Goal: Task Accomplishment & Management: Use online tool/utility

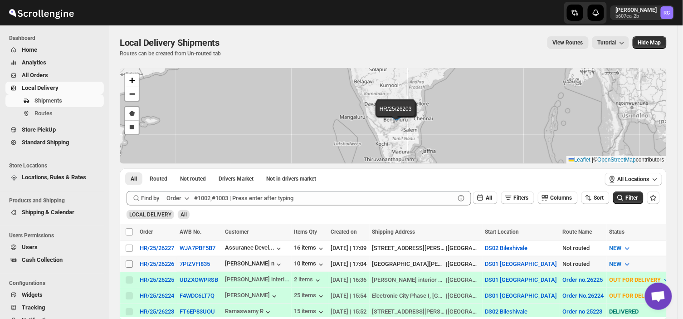
click at [128, 263] on input "Select shipment" at bounding box center [129, 263] width 7 height 7
checkbox input "true"
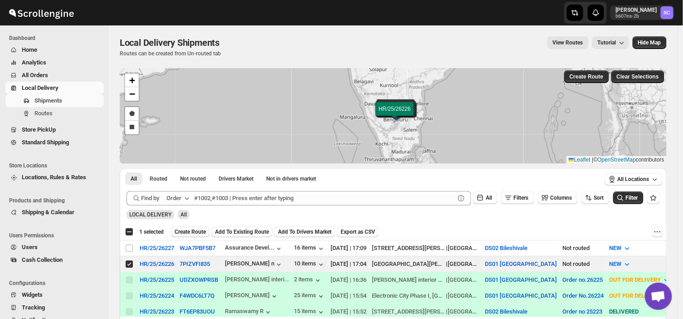
click at [189, 230] on span "Create Route" at bounding box center [190, 231] width 31 height 7
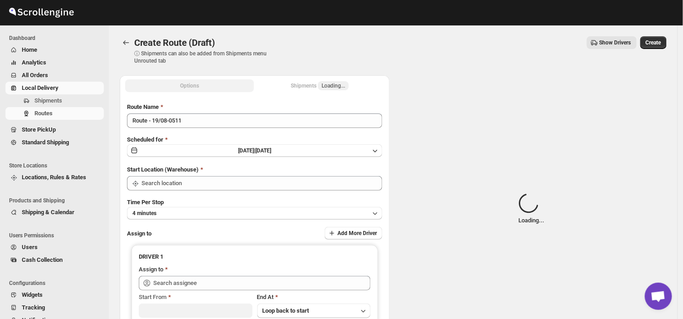
type input "DS01 [GEOGRAPHIC_DATA]"
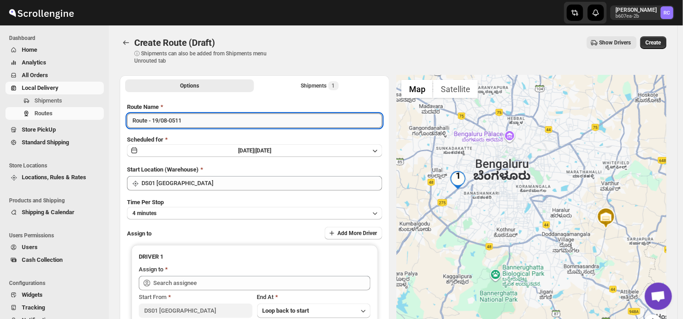
click at [185, 119] on input "Route - 19/08-0511" at bounding box center [254, 120] width 255 height 15
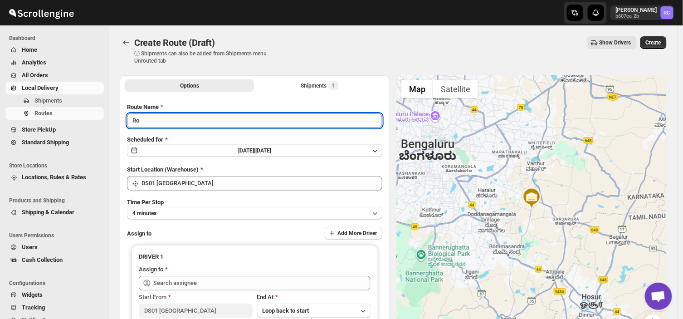
type input "R"
type input "Order no 26226"
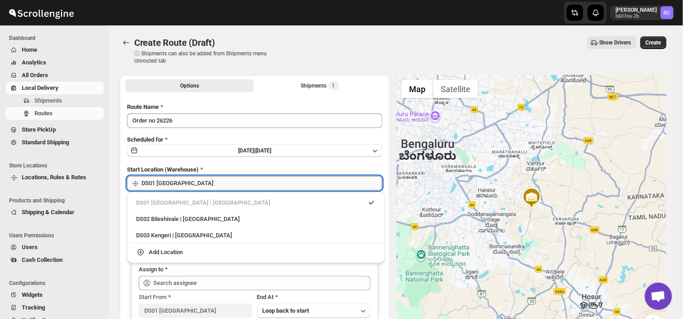
click at [196, 180] on input "DS01 [GEOGRAPHIC_DATA]" at bounding box center [261, 183] width 241 height 15
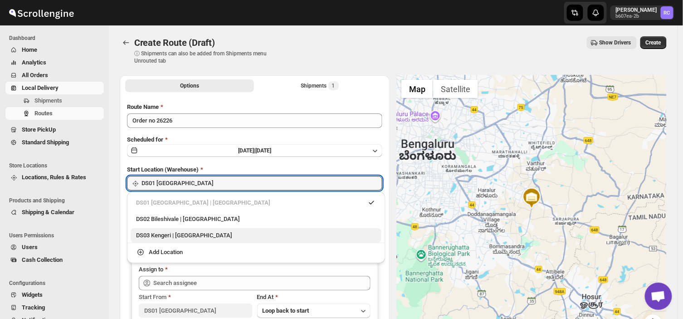
click at [161, 233] on div "DS03 Kengeri | [GEOGRAPHIC_DATA]" at bounding box center [256, 235] width 240 height 9
type input "DS03 Kengeri"
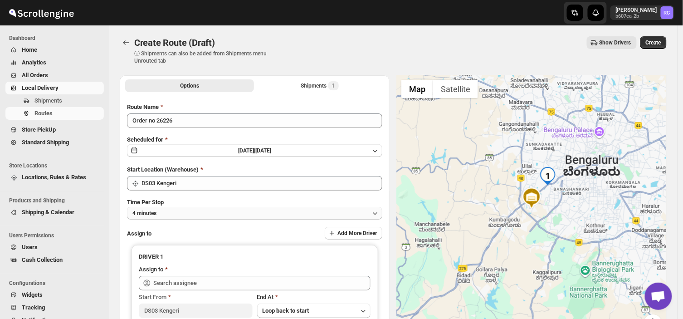
click at [172, 211] on button "4 minutes" at bounding box center [254, 213] width 255 height 13
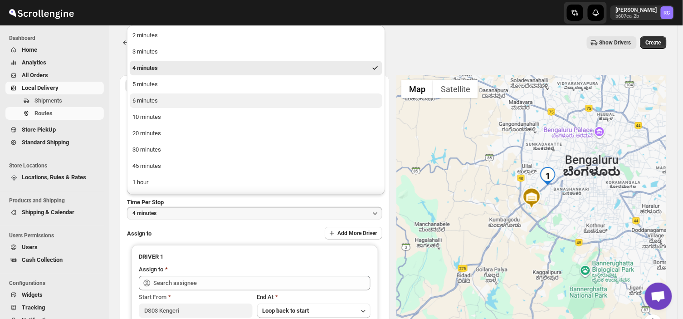
click at [160, 102] on button "6 minutes" at bounding box center [256, 100] width 253 height 15
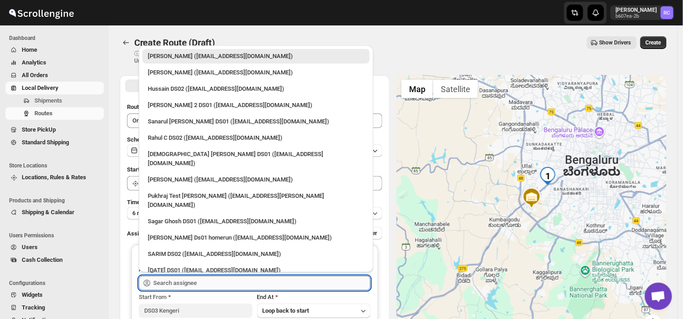
click at [200, 286] on input "text" at bounding box center [261, 283] width 217 height 15
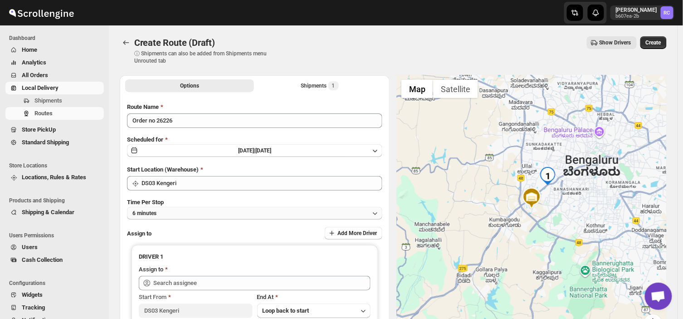
click at [134, 210] on span "6 minutes" at bounding box center [144, 212] width 24 height 7
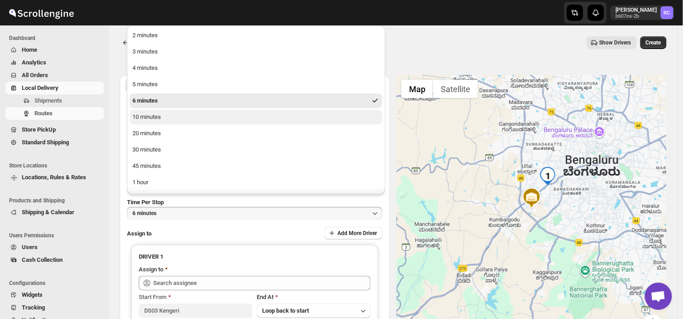
click at [144, 114] on div "10 minutes" at bounding box center [146, 116] width 29 height 9
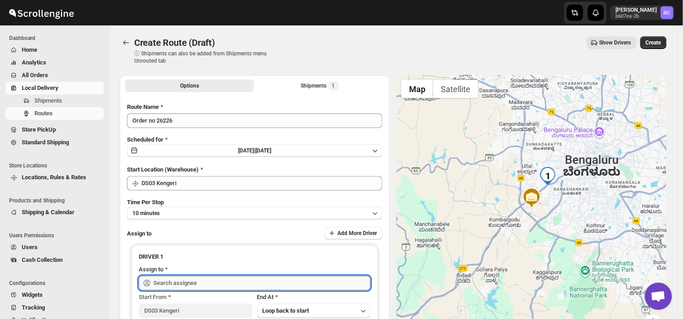
click at [218, 284] on input "text" at bounding box center [261, 283] width 217 height 15
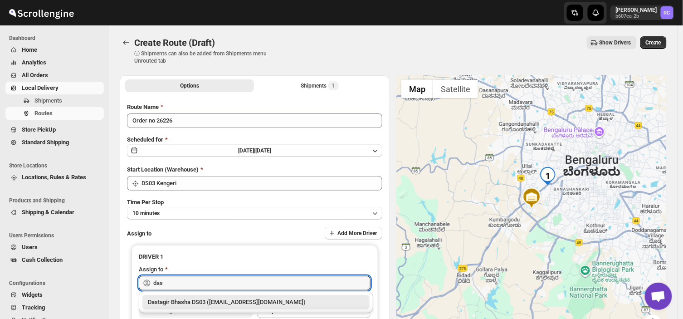
click at [240, 302] on div "Dastagir Bhasha DS03 ([EMAIL_ADDRESS][DOMAIN_NAME])" at bounding box center [256, 301] width 216 height 9
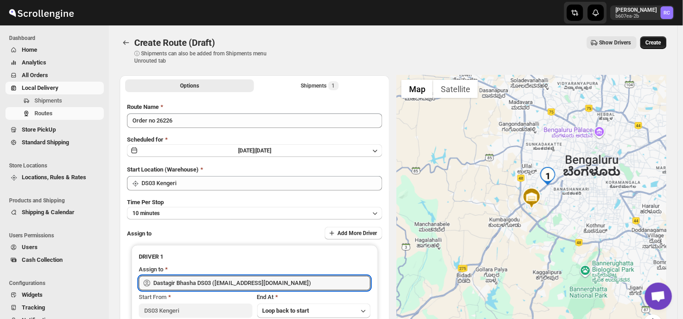
type input "Dastagir Bhasha DS03 ([EMAIL_ADDRESS][DOMAIN_NAME])"
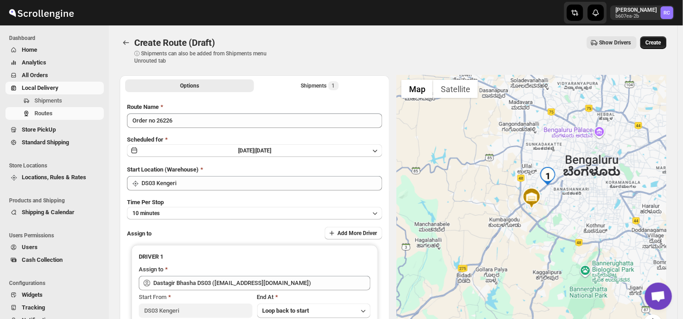
click at [659, 37] on button "Create" at bounding box center [653, 42] width 26 height 13
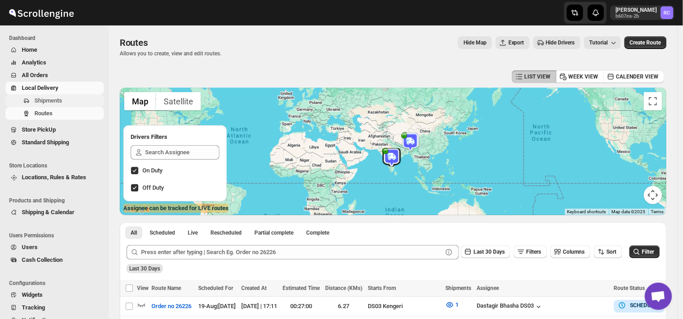
click at [66, 97] on span "Shipments" at bounding box center [68, 100] width 68 height 9
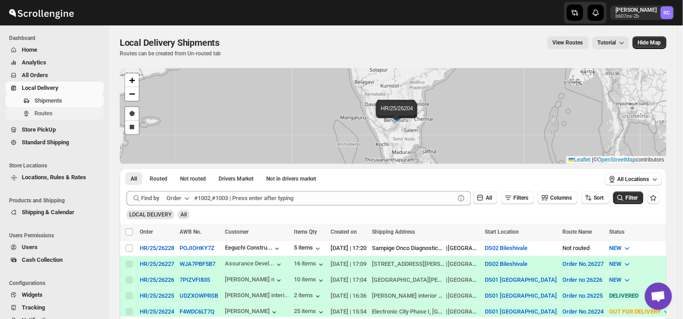
click at [50, 112] on span "Routes" at bounding box center [43, 113] width 18 height 7
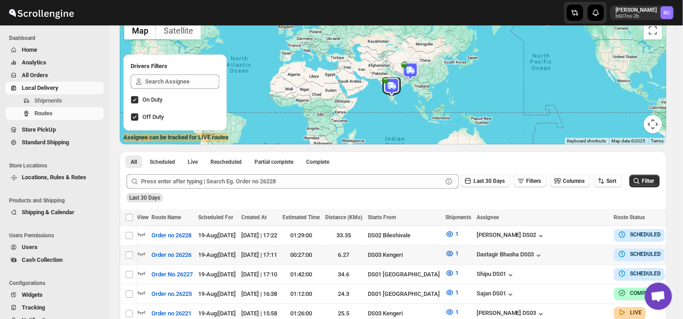
scroll to position [0, 15]
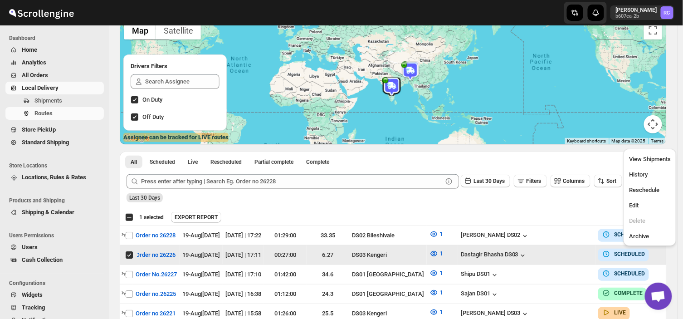
scroll to position [0, 0]
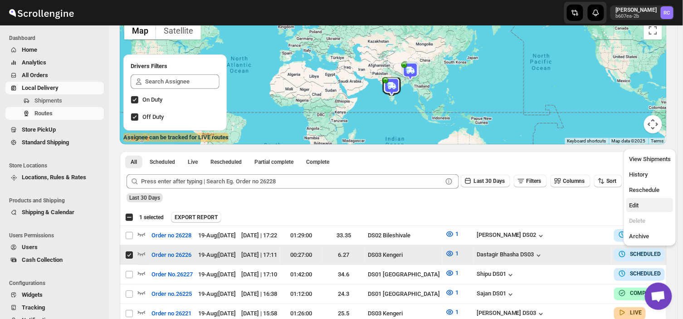
click at [634, 205] on span "Edit" at bounding box center [634, 205] width 10 height 7
checkbox input "false"
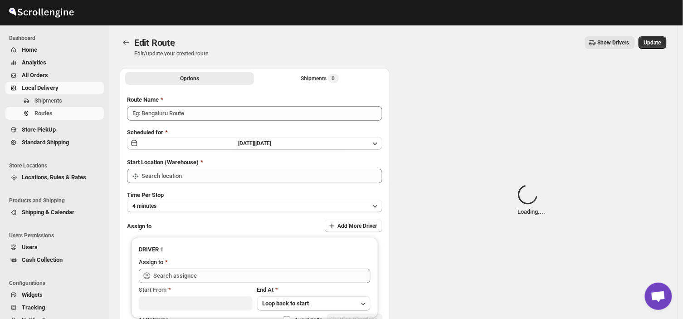
type input "Order no 26226"
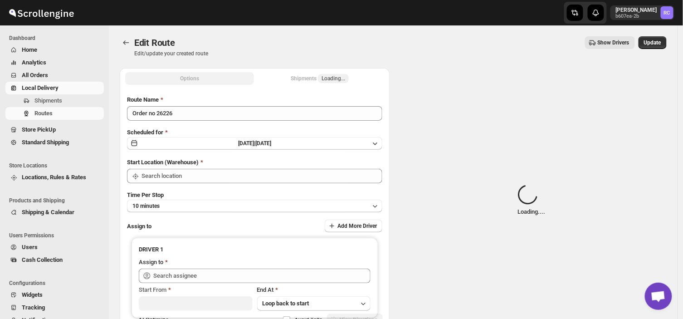
type input "DS03 Kengeri"
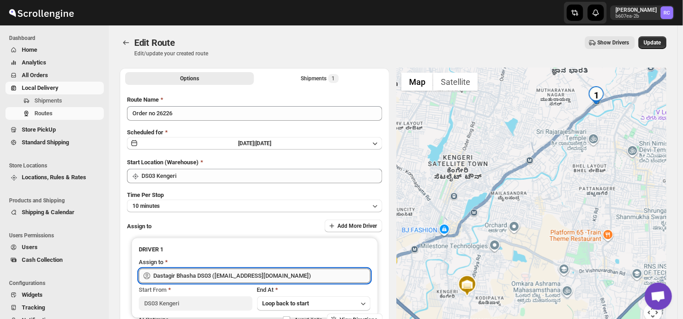
click at [286, 275] on input "Dastagir Bhasha DS03 ([EMAIL_ADDRESS][DOMAIN_NAME])" at bounding box center [261, 275] width 217 height 15
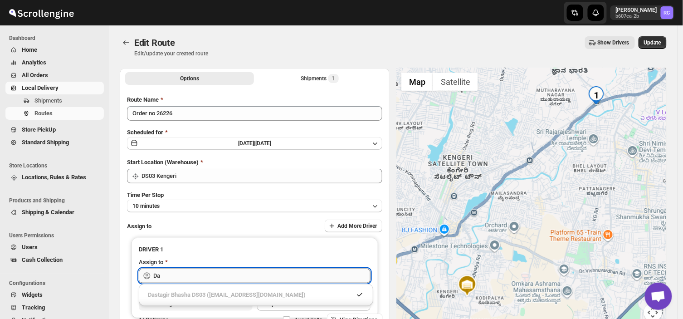
type input "D"
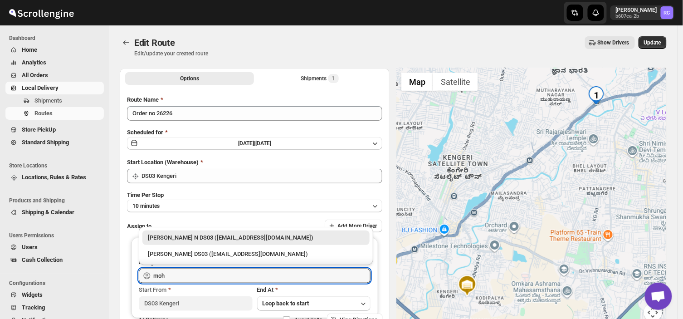
click at [251, 234] on div "[PERSON_NAME] N DS03 ([EMAIL_ADDRESS][DOMAIN_NAME])" at bounding box center [256, 237] width 216 height 9
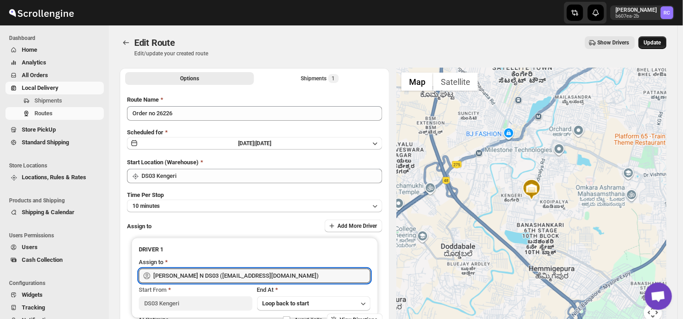
type input "[PERSON_NAME] N DS03 ([EMAIL_ADDRESS][DOMAIN_NAME])"
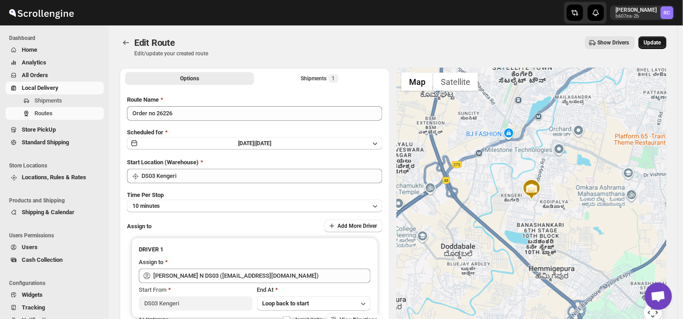
click at [656, 38] on button "Update" at bounding box center [652, 42] width 28 height 13
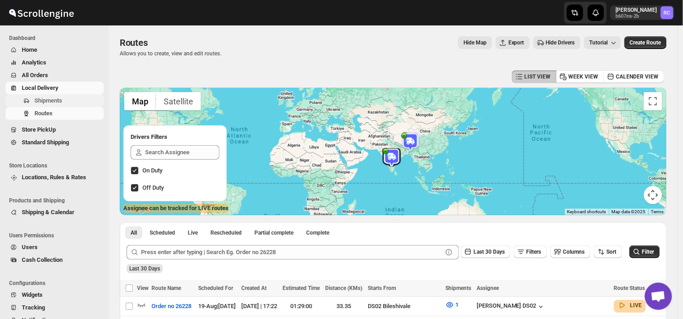
click at [63, 100] on span "Shipments" at bounding box center [68, 100] width 68 height 9
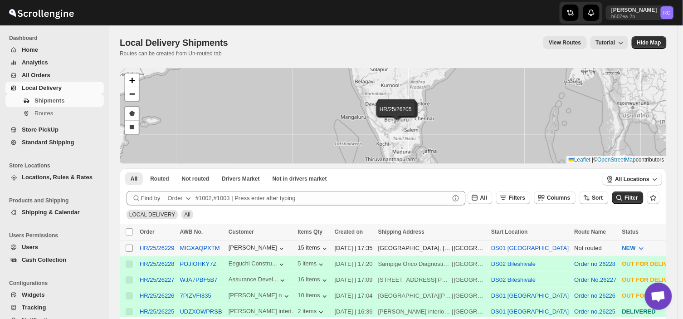
click at [128, 246] on input "Select shipment" at bounding box center [129, 247] width 7 height 7
checkbox input "true"
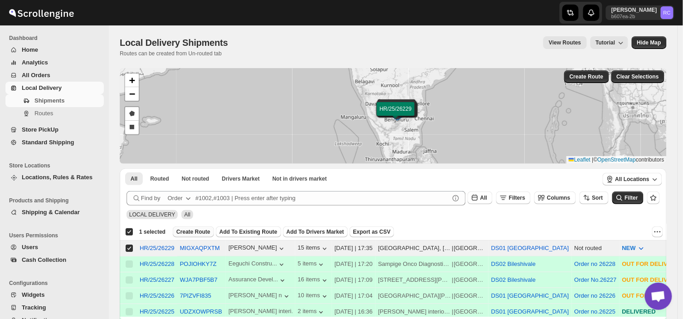
click at [193, 230] on span "Create Route" at bounding box center [193, 231] width 34 height 7
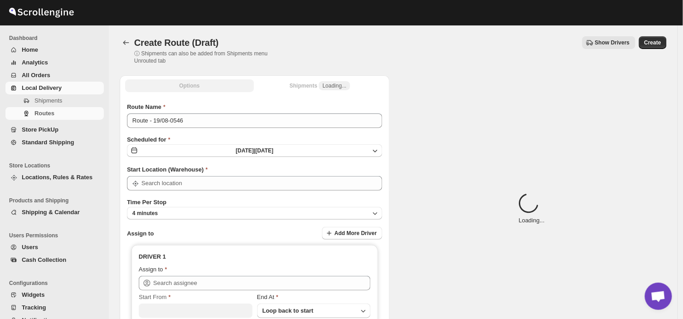
type input "DS01 [GEOGRAPHIC_DATA]"
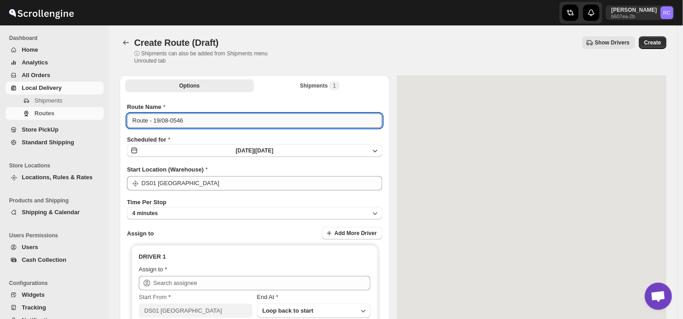
click at [185, 119] on input "Route - 19/08-0546" at bounding box center [254, 120] width 255 height 15
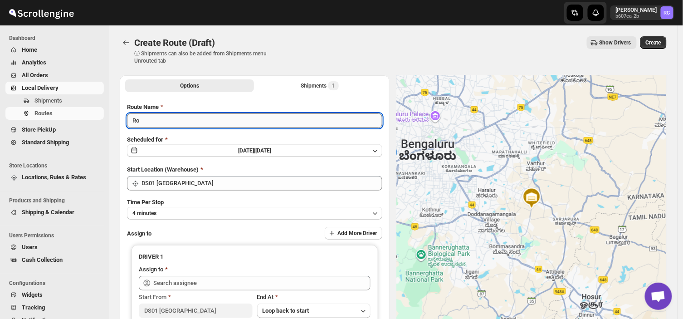
type input "R"
type input "Order no 26229"
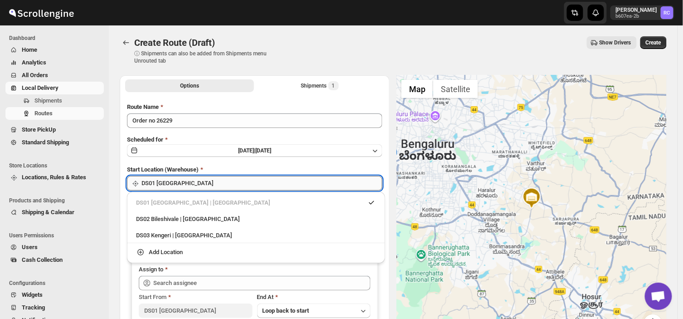
click at [206, 189] on input "DS01 [GEOGRAPHIC_DATA]" at bounding box center [261, 183] width 241 height 15
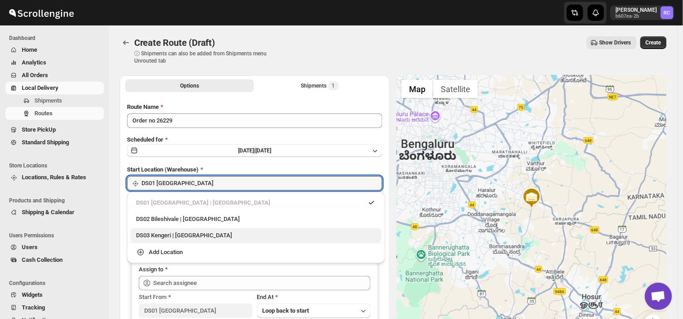
click at [141, 233] on div "DS03 Kengeri | [GEOGRAPHIC_DATA]" at bounding box center [256, 235] width 240 height 9
type input "DS03 Kengeri"
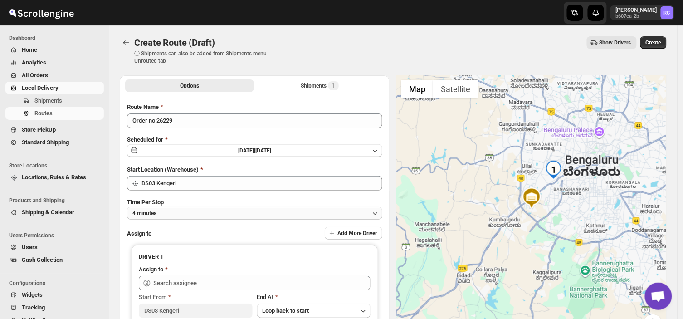
click at [174, 210] on button "4 minutes" at bounding box center [254, 213] width 255 height 13
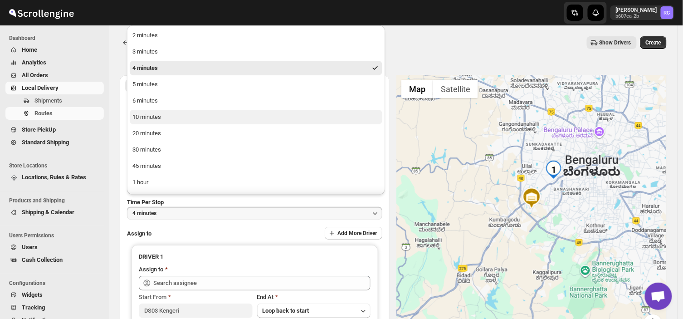
click at [153, 117] on div "10 minutes" at bounding box center [146, 116] width 29 height 9
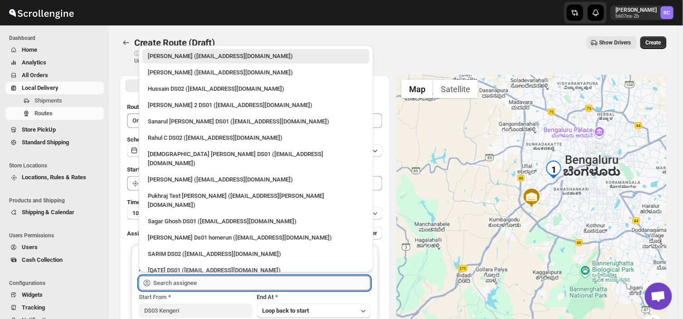
click at [204, 282] on input "text" at bounding box center [261, 283] width 217 height 15
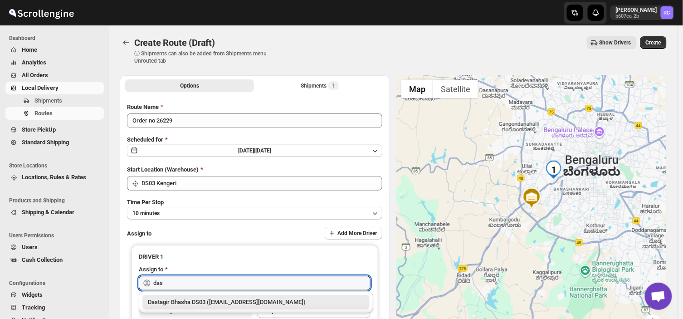
click at [252, 300] on div "Dastagir Bhasha DS03 ([EMAIL_ADDRESS][DOMAIN_NAME])" at bounding box center [256, 301] width 216 height 9
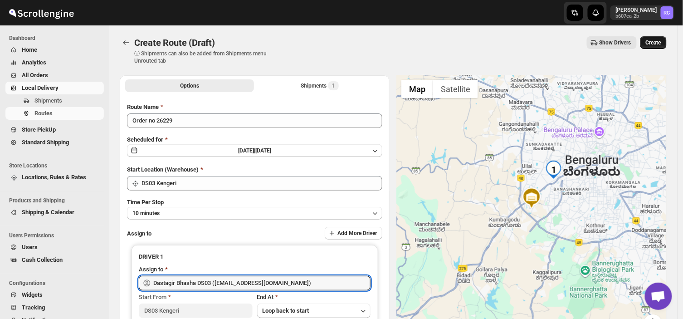
type input "Dastagir Bhasha DS03 ([EMAIL_ADDRESS][DOMAIN_NAME])"
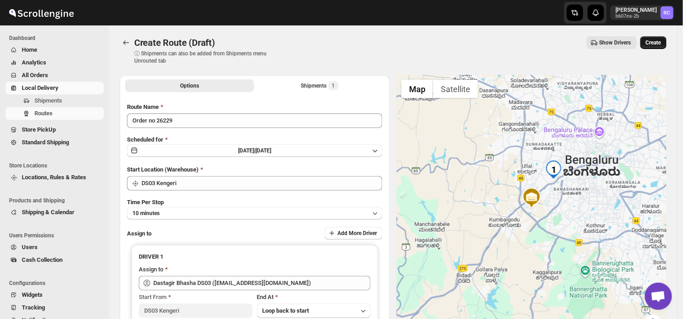
click at [655, 43] on span "Create" at bounding box center [653, 42] width 15 height 7
